Goal: Find specific page/section: Find specific page/section

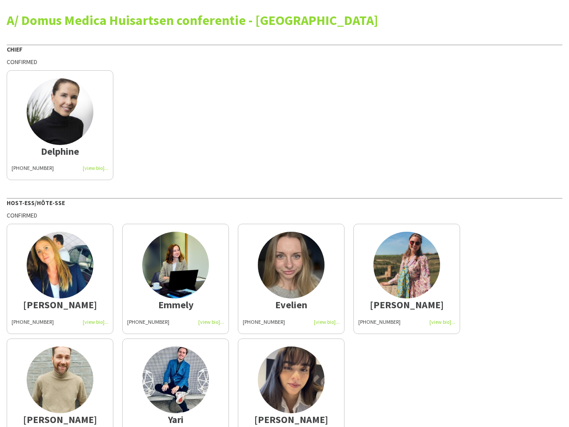
click at [285, 213] on div "Confirmed" at bounding box center [285, 215] width 556 height 8
click at [60, 125] on img at bounding box center [60, 111] width 67 height 67
click at [60, 278] on img at bounding box center [60, 265] width 67 height 67
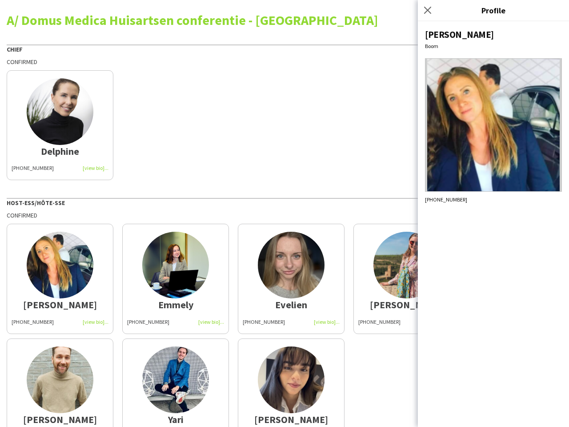
click at [176, 278] on img at bounding box center [175, 265] width 67 height 67
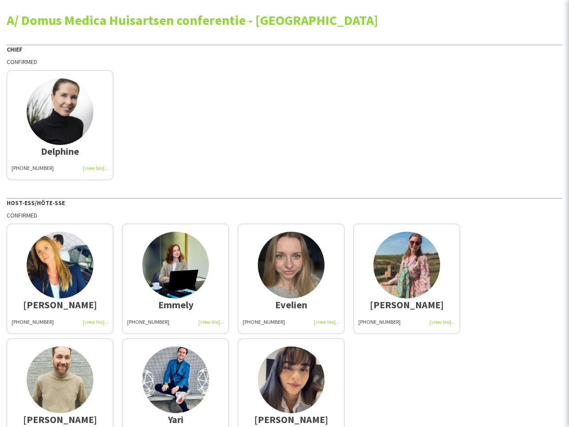
click at [291, 278] on img at bounding box center [291, 265] width 67 height 67
click at [407, 278] on img at bounding box center [406, 265] width 67 height 67
click at [60, 382] on img at bounding box center [60, 379] width 67 height 67
click at [176, 382] on img at bounding box center [175, 379] width 67 height 67
click at [291, 382] on img at bounding box center [291, 379] width 67 height 67
